Goal: Information Seeking & Learning: Compare options

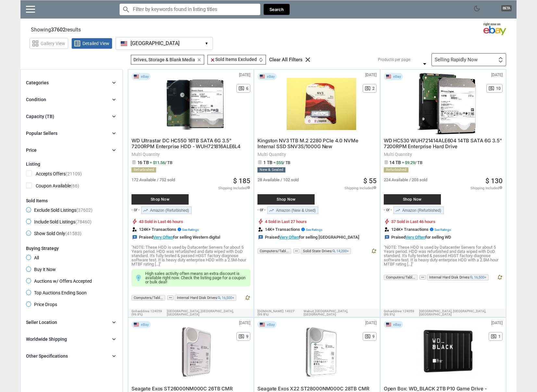
click at [455, 62] on div "Selling Rapidly Now" at bounding box center [456, 59] width 43 height 5
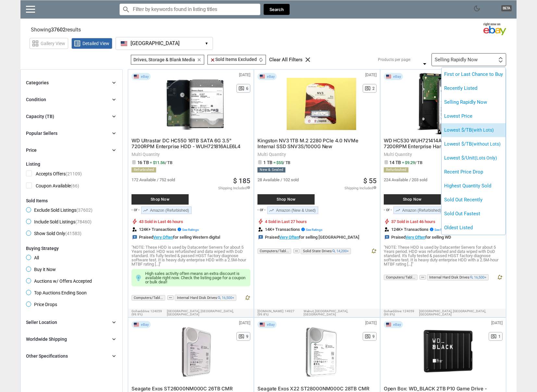
click at [495, 130] on li "Lowest $/TB (with Lots)" at bounding box center [473, 130] width 64 height 14
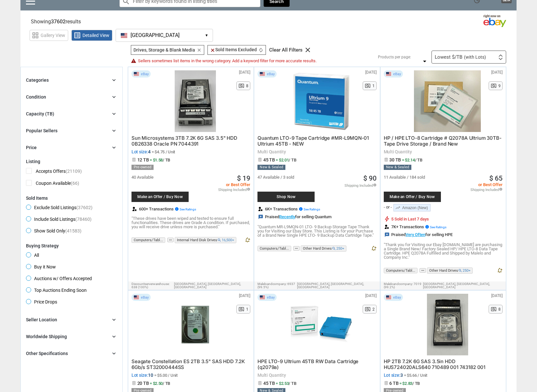
scroll to position [10, 0]
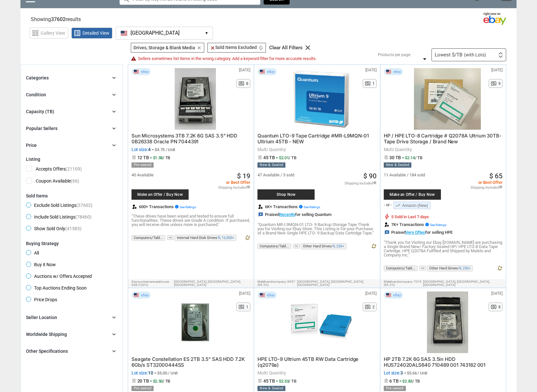
click at [53, 93] on div "Condition chevron_right" at bounding box center [71, 95] width 91 height 8
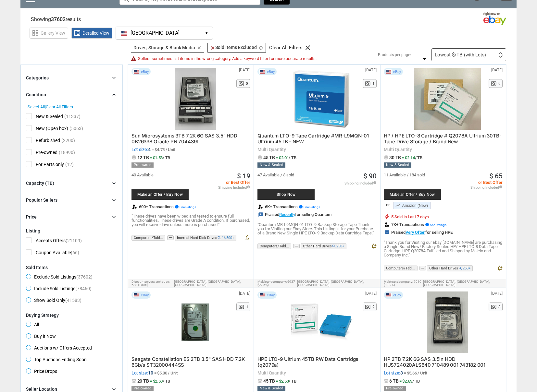
click at [29, 119] on span "New & Sealed" at bounding box center [44, 117] width 37 height 8
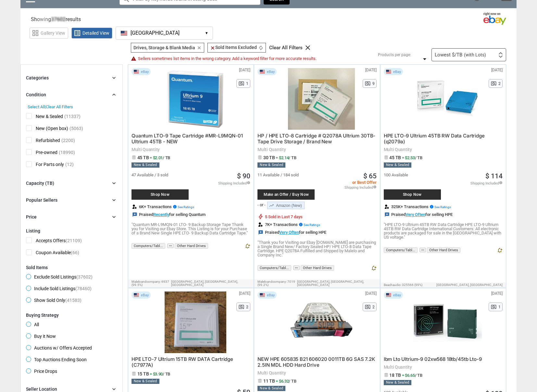
click at [30, 128] on span "New (Open box)" at bounding box center [47, 129] width 42 height 8
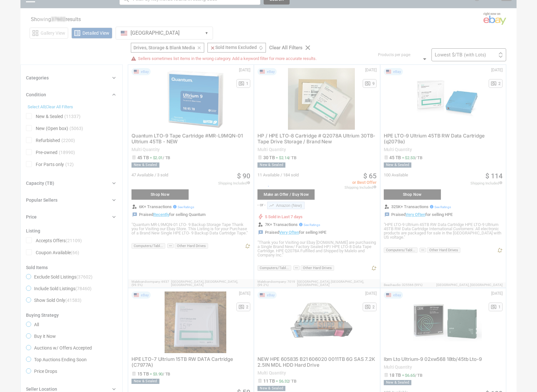
click at [29, 140] on div at bounding box center [268, 196] width 537 height 392
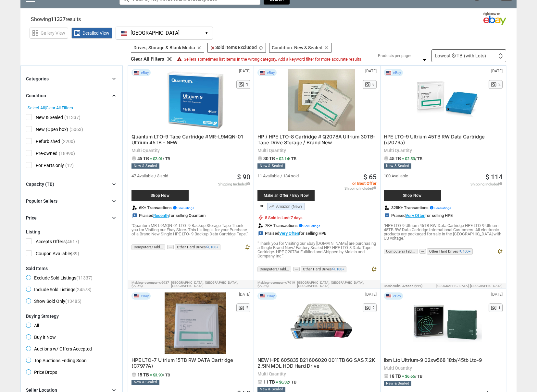
click at [29, 141] on span "Refurbished" at bounding box center [43, 142] width 34 height 8
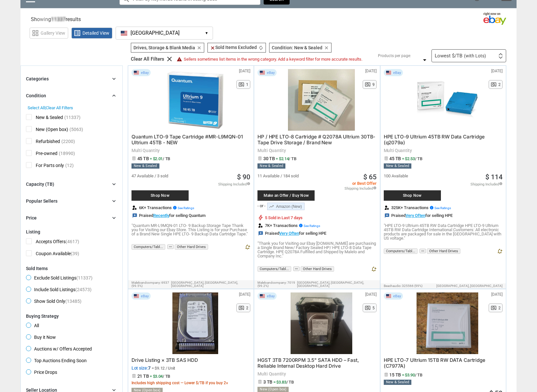
click at [62, 201] on div "Popular Sellers chevron_right" at bounding box center [71, 201] width 91 height 8
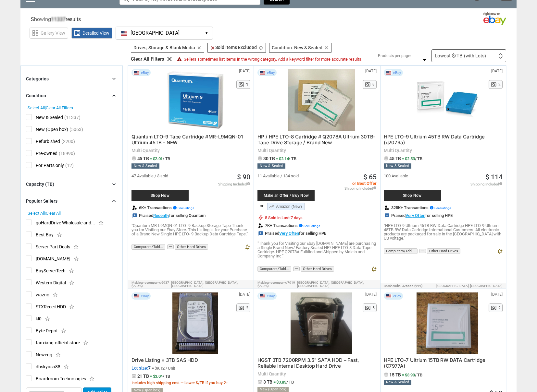
click at [62, 201] on div "Popular Sellers chevron_right" at bounding box center [71, 201] width 91 height 8
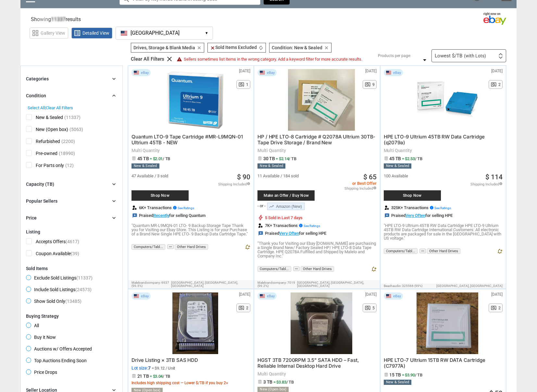
click at [56, 184] on div "Capacity (TB) chevron_right" at bounding box center [71, 184] width 91 height 8
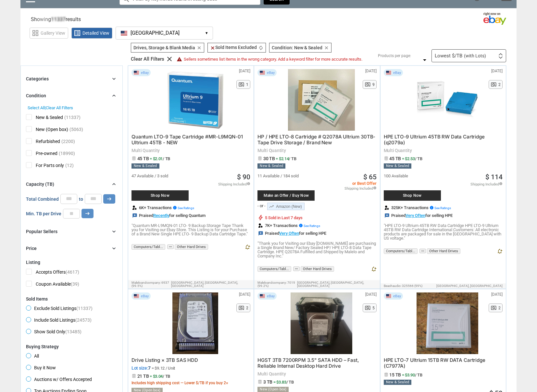
click at [56, 184] on div "Capacity (TB) chevron_right" at bounding box center [71, 184] width 91 height 8
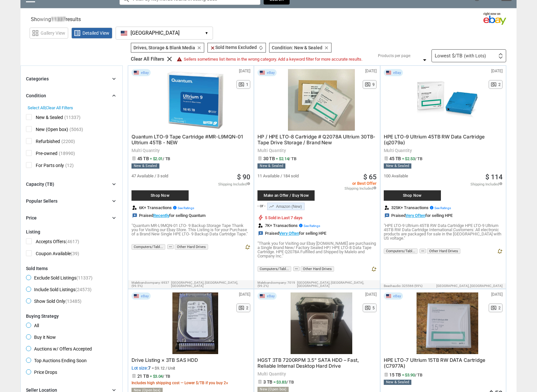
click at [65, 80] on div "Categories chevron_right" at bounding box center [71, 79] width 91 height 8
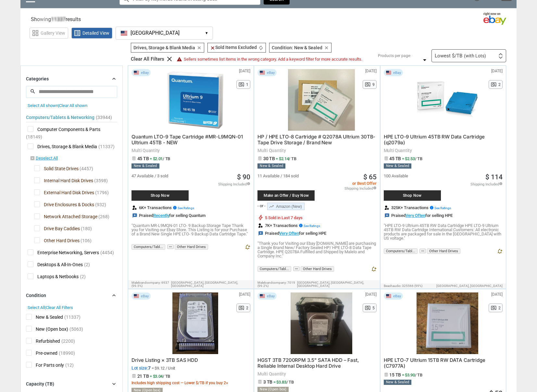
click at [65, 80] on div "Categories chevron_right" at bounding box center [71, 79] width 91 height 8
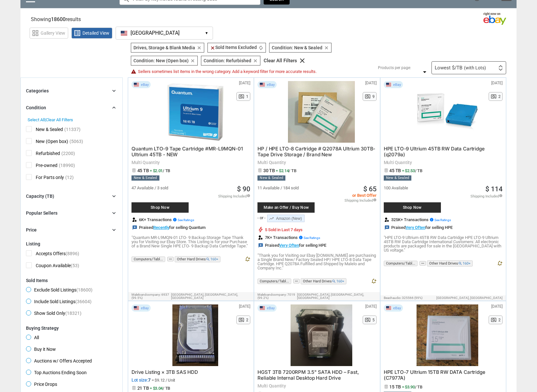
click at [54, 194] on div "Capacity (TB) chevron_right" at bounding box center [71, 196] width 91 height 8
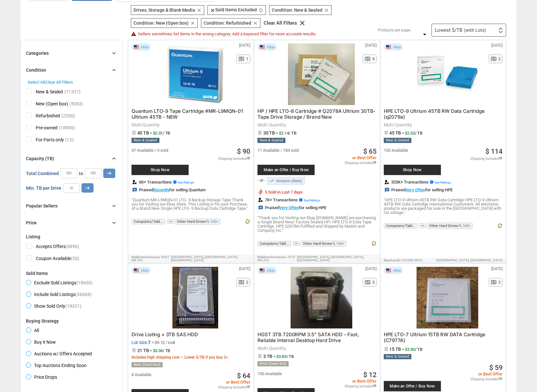
scroll to position [49, 0]
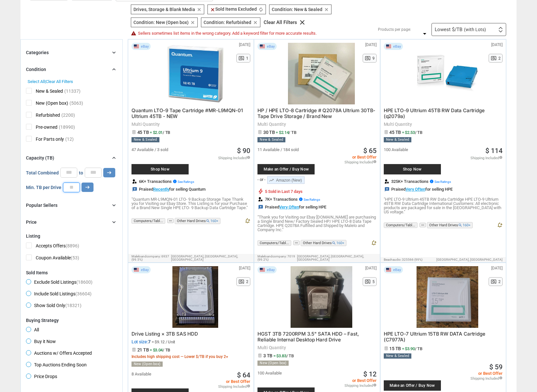
click at [71, 187] on input "number" at bounding box center [71, 188] width 17 height 10
type input "**"
click at [87, 188] on icon "arrow_right_alt" at bounding box center [87, 187] width 6 height 6
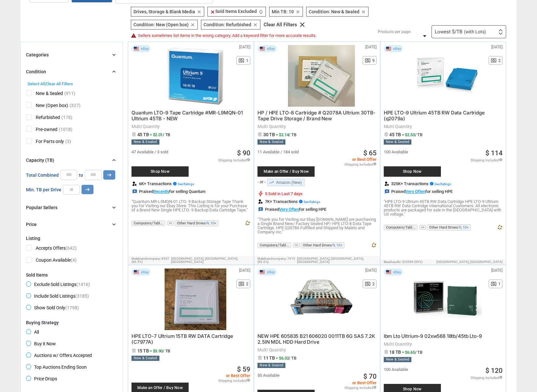
scroll to position [40, 0]
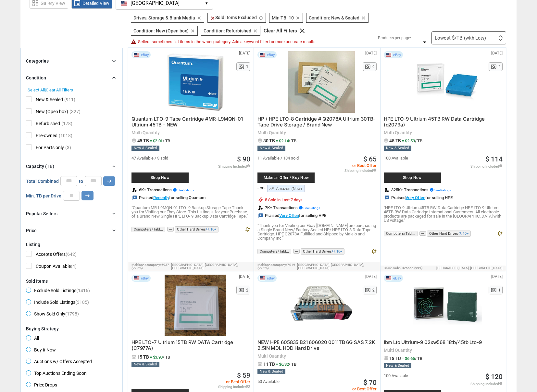
click at [105, 62] on div "Categories chevron_right" at bounding box center [71, 61] width 91 height 8
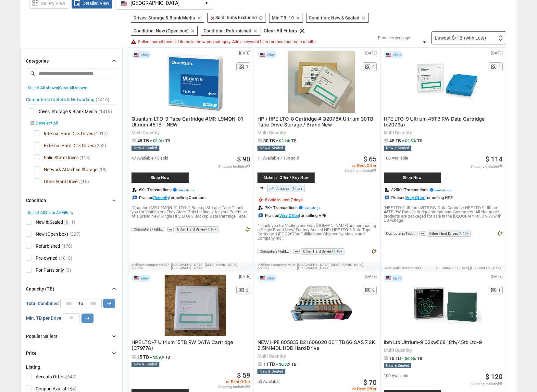
click at [37, 156] on span "Solid State Drives" at bounding box center [56, 158] width 44 height 8
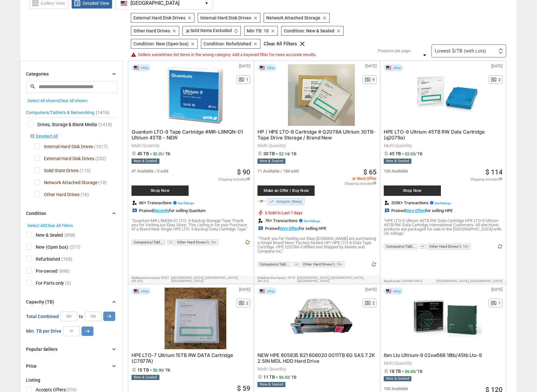
click at [37, 183] on span "Network Attached Storage" at bounding box center [65, 183] width 63 height 8
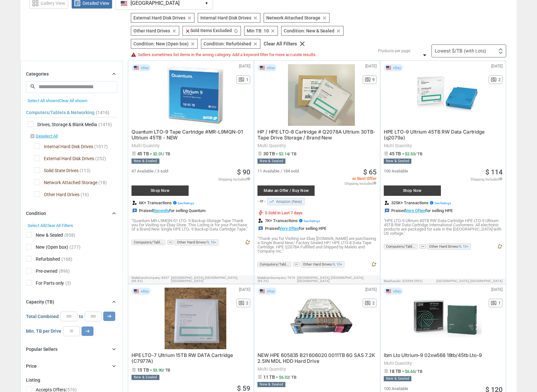
click at [37, 196] on div at bounding box center [268, 196] width 537 height 392
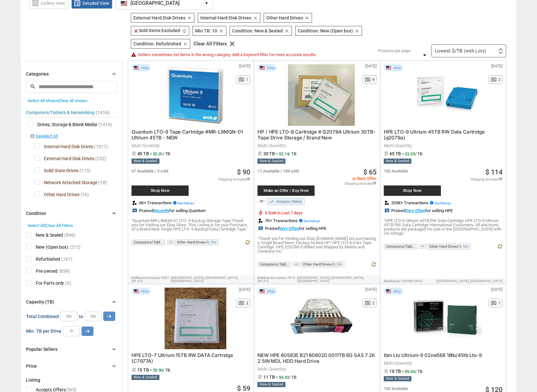
click at [38, 191] on span "Other Hard Drives" at bounding box center [56, 195] width 45 height 8
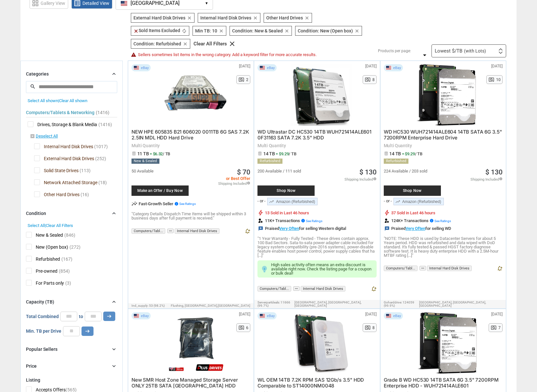
click at [39, 155] on span "External Hard Disk Drives" at bounding box center [64, 159] width 60 height 8
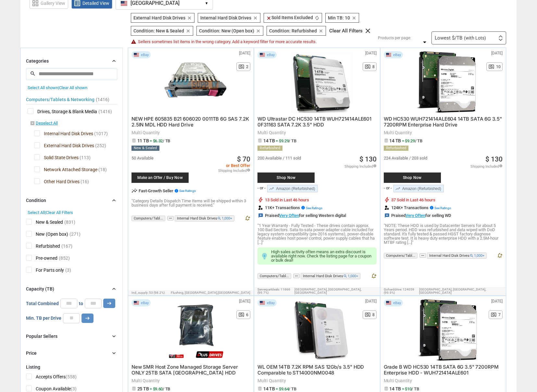
click at [38, 146] on span "External Hard Disk Drives" at bounding box center [64, 146] width 60 height 8
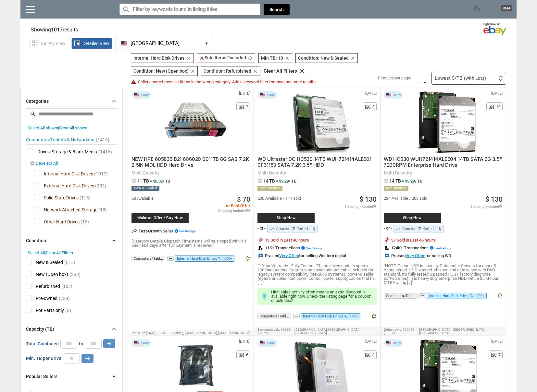
click at [455, 76] on div "Lowest $/TB (with Lots)" at bounding box center [460, 78] width 51 height 5
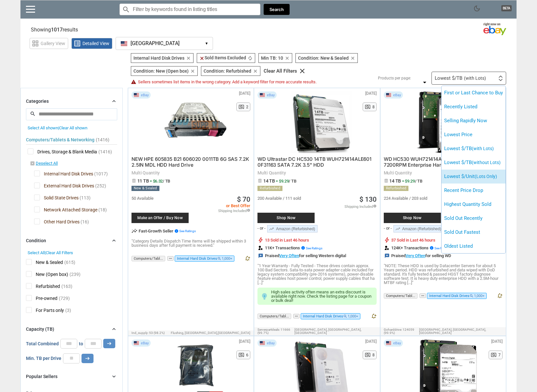
click at [461, 172] on li "Lowest $/Unit (Lots Only)" at bounding box center [473, 177] width 64 height 14
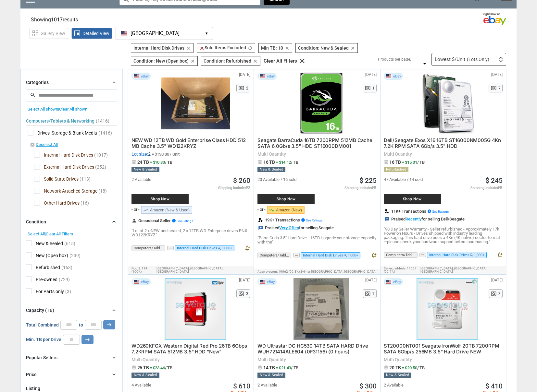
scroll to position [10, 0]
click at [177, 118] on div at bounding box center [195, 103] width 69 height 62
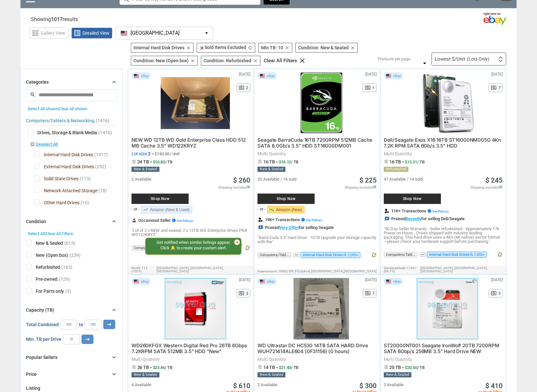
click at [310, 140] on span "Seagate BarraCuda 16TB 7200RPM 512MB Cache SATA 6.0Gb/s 3.5" HDD ST16000DM001" at bounding box center [314, 143] width 115 height 12
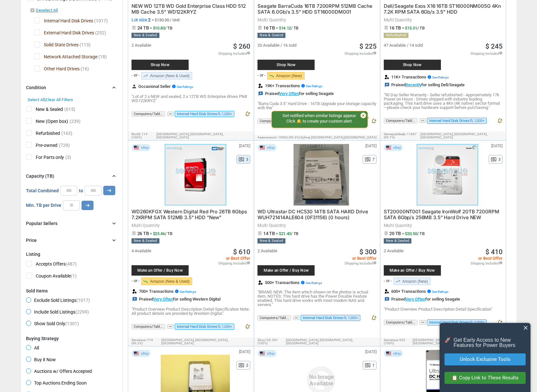
scroll to position [145, 0]
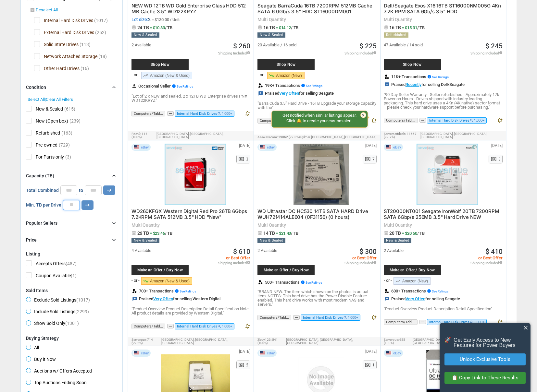
drag, startPoint x: 76, startPoint y: 205, endPoint x: 64, endPoint y: 203, distance: 12.1
click at [64, 203] on input "**" at bounding box center [71, 205] width 17 height 10
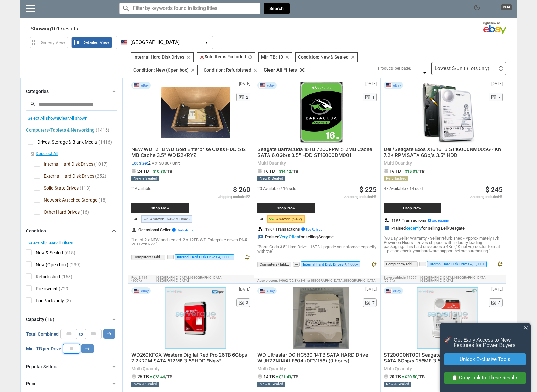
scroll to position [1, 0]
click at [465, 66] on div "Lowest $/Unit (Lots Only)" at bounding box center [462, 68] width 55 height 5
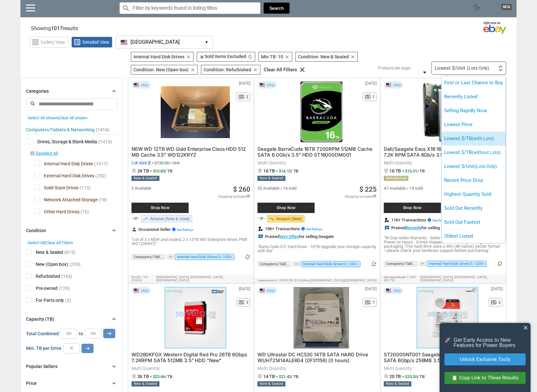
click at [485, 140] on span "(with Lots)" at bounding box center [483, 138] width 22 height 5
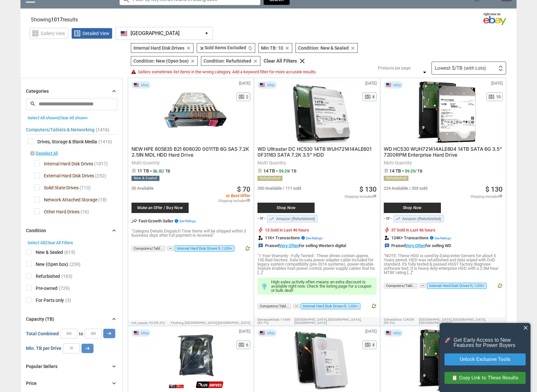
scroll to position [10, 0]
click at [397, 151] on span "WD HC530 WUH721414ALE604 14TB SATA 6G 3.5" 7200RPM Enterprise Hard Drive" at bounding box center [443, 152] width 118 height 12
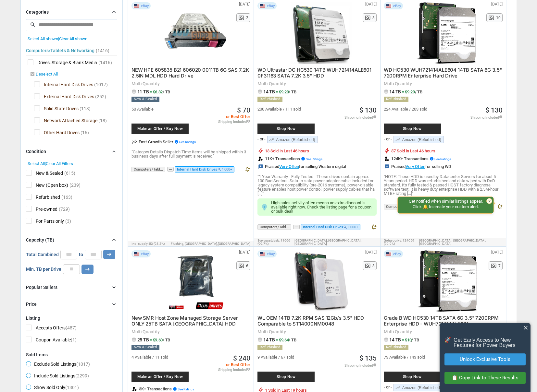
scroll to position [226, 0]
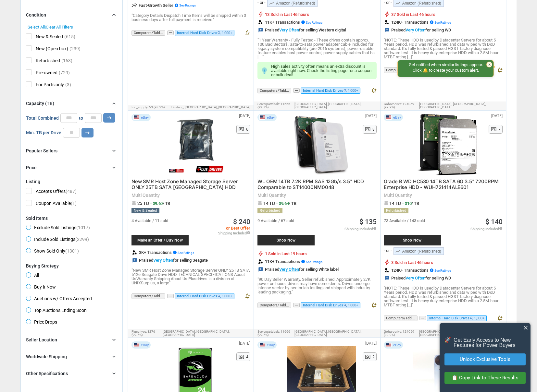
click at [318, 153] on div at bounding box center [321, 145] width 69 height 62
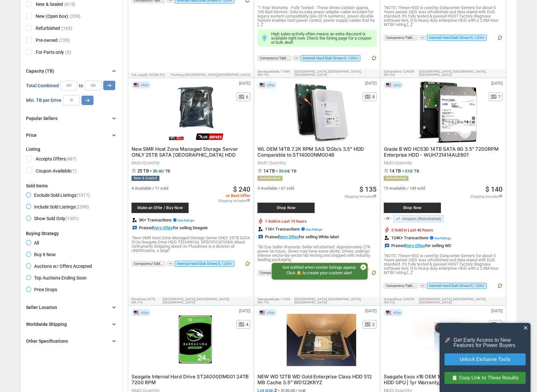
scroll to position [247, 0]
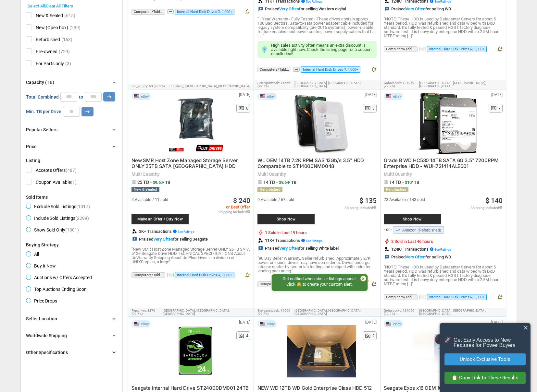
click at [65, 350] on div "Other Specifications" at bounding box center [47, 353] width 42 height 6
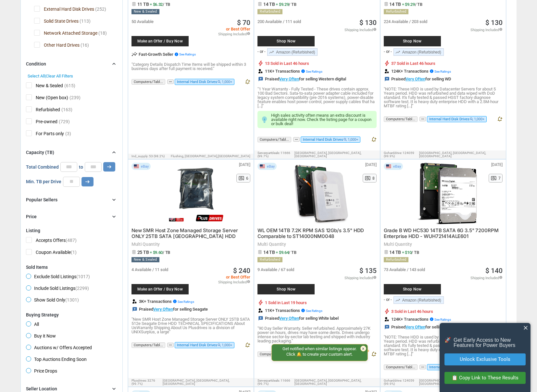
scroll to position [186, 0]
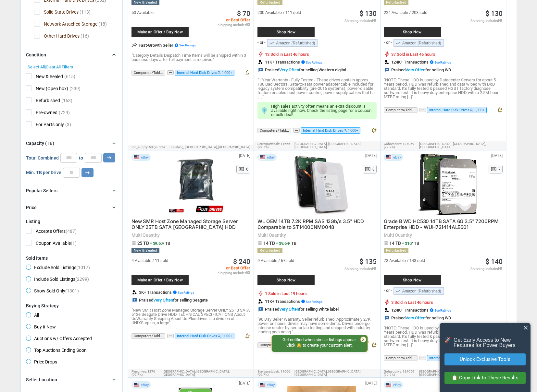
click at [84, 194] on div "Popular Sellers chevron_right" at bounding box center [71, 191] width 91 height 8
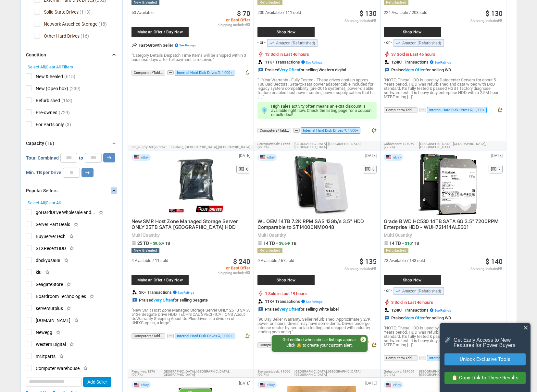
click at [84, 194] on div "Popular Sellers chevron_right" at bounding box center [71, 191] width 91 height 8
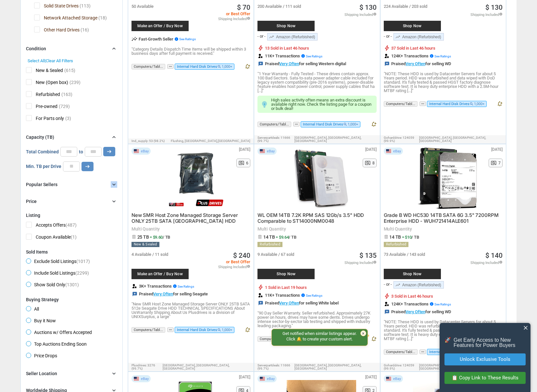
scroll to position [198, 0]
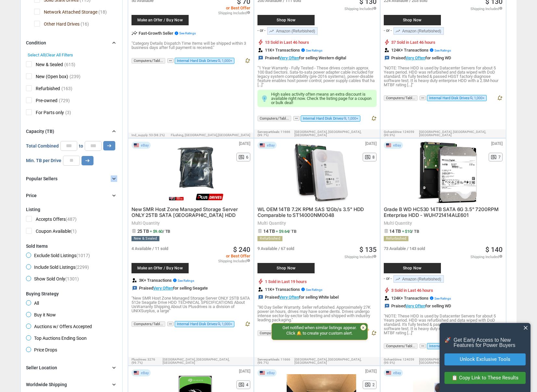
click at [423, 210] on span "Grade B WD HC530 14TB SATA 6G 3.5" 7200RPM Enterprise HDD - WUH721414ALE601" at bounding box center [441, 212] width 115 height 12
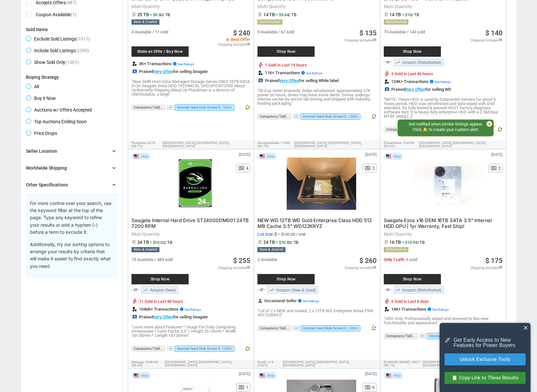
scroll to position [415, 0]
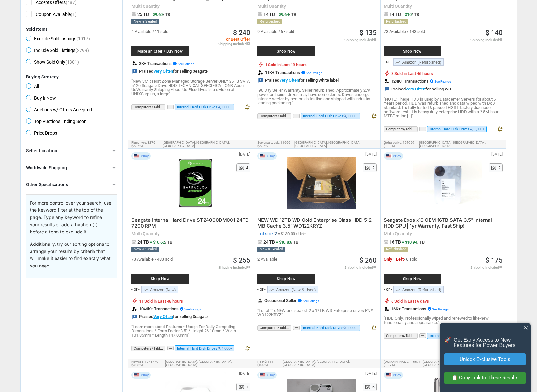
click at [312, 218] on span "NEW WD 12TB WD Gold Enterprise Class HDD 512 MB Cache 3.5" WD122KRYZ" at bounding box center [314, 223] width 114 height 12
